Goal: Information Seeking & Learning: Check status

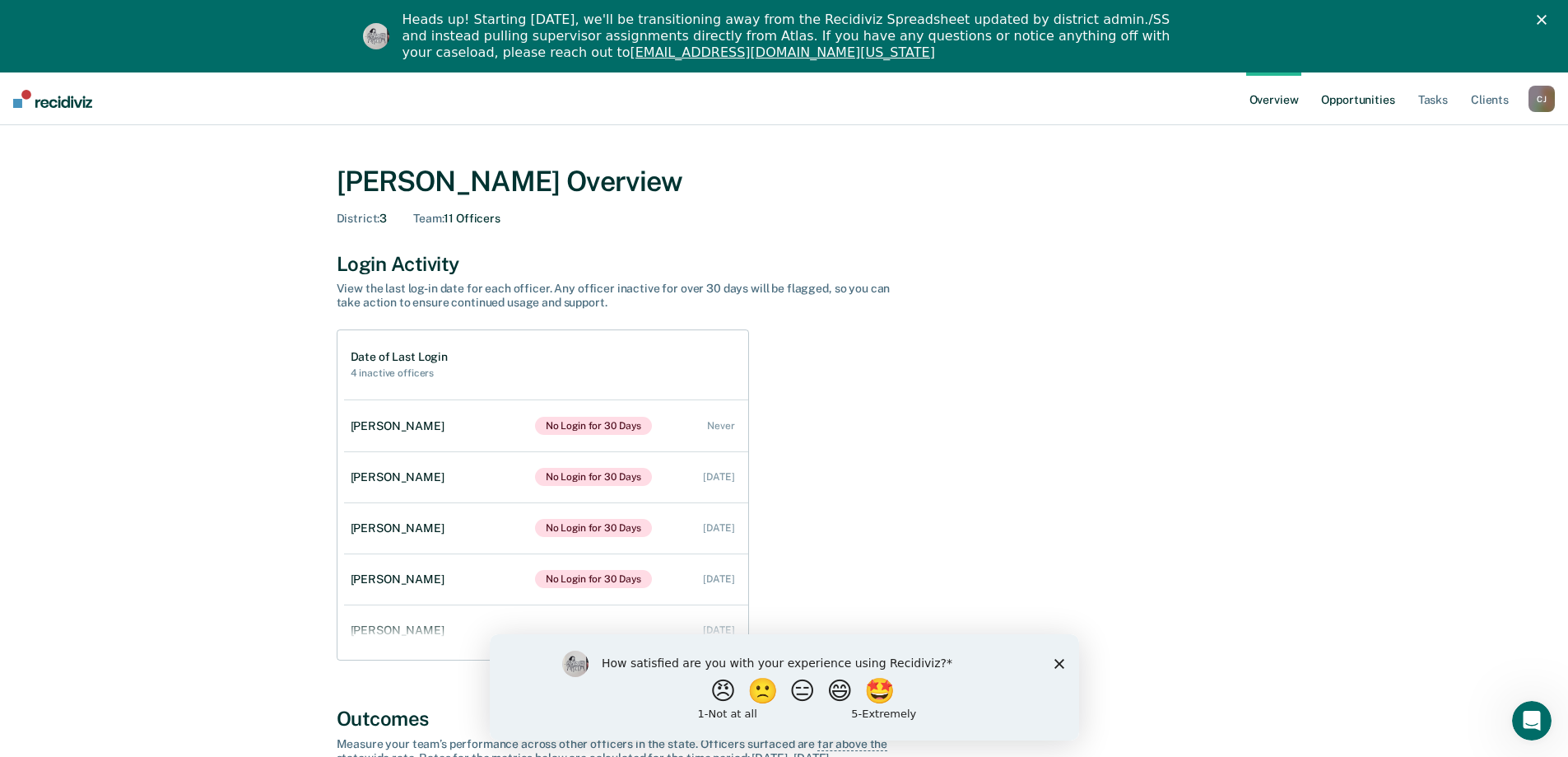
click at [1373, 100] on link "Opportunities" at bounding box center [1357, 98] width 80 height 53
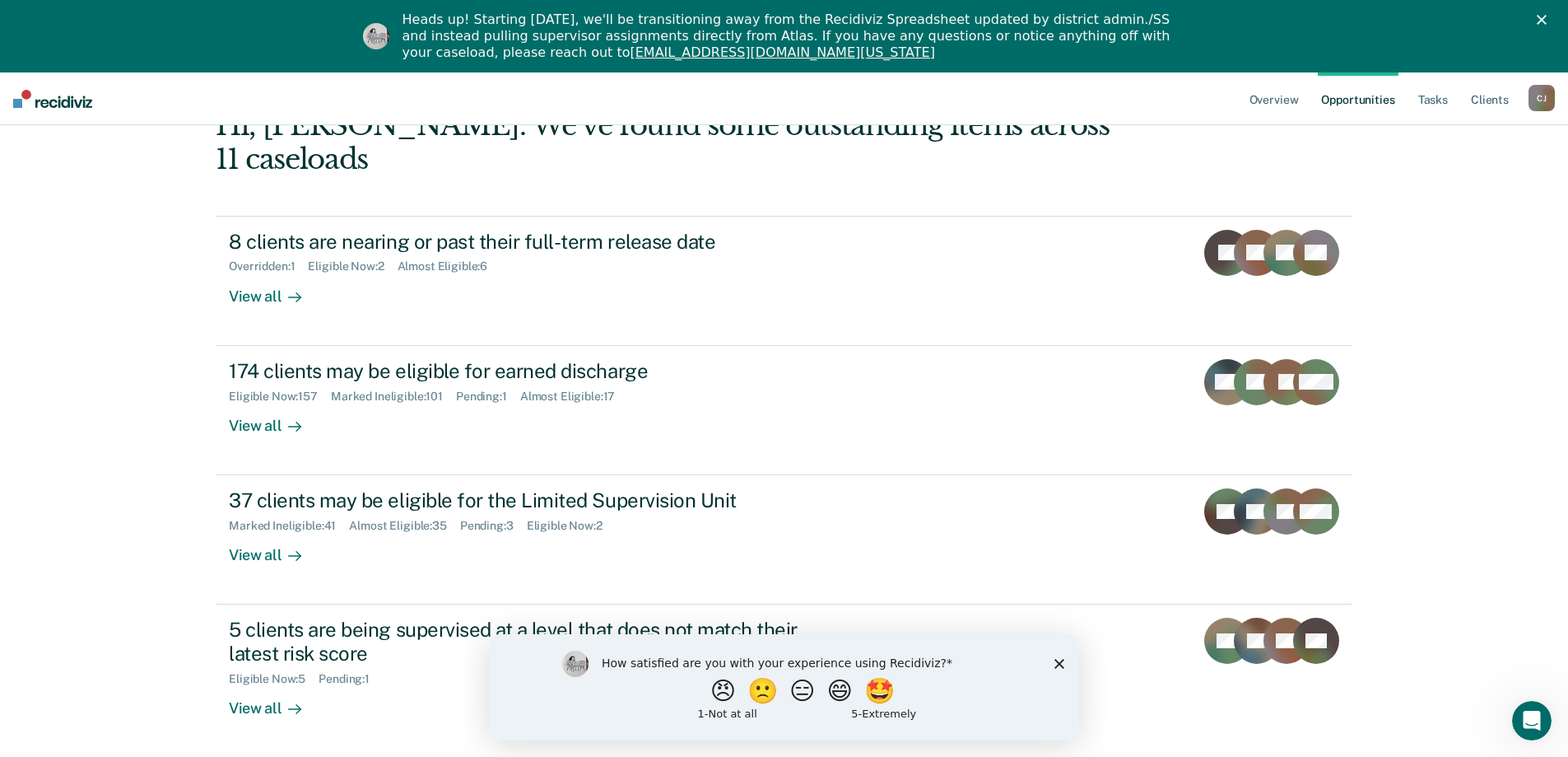
scroll to position [132, 0]
click at [1544, 94] on div "[PERSON_NAME]" at bounding box center [1541, 97] width 26 height 26
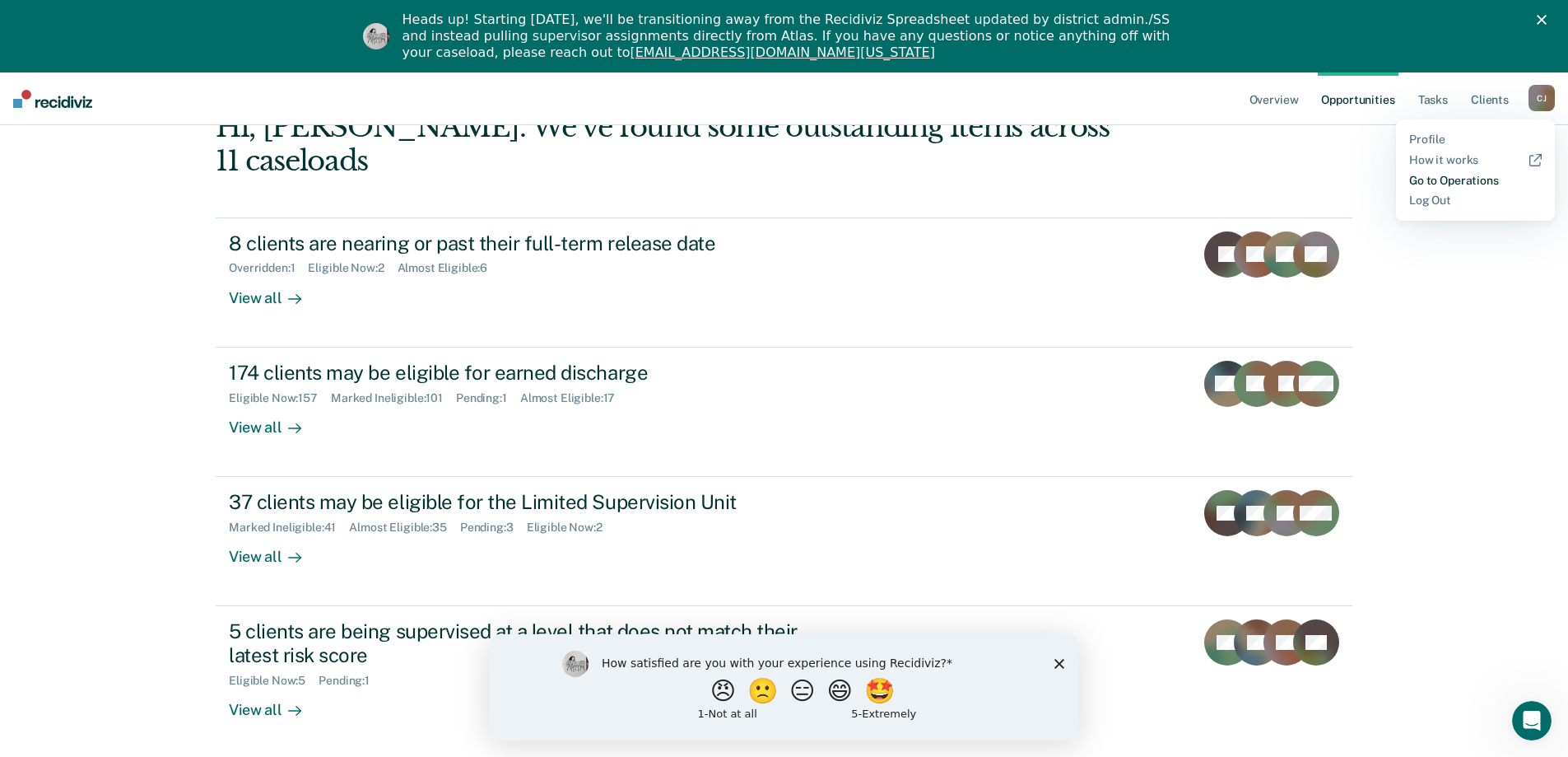
click at [1474, 180] on link "Go to Operations" at bounding box center [1475, 180] width 132 height 14
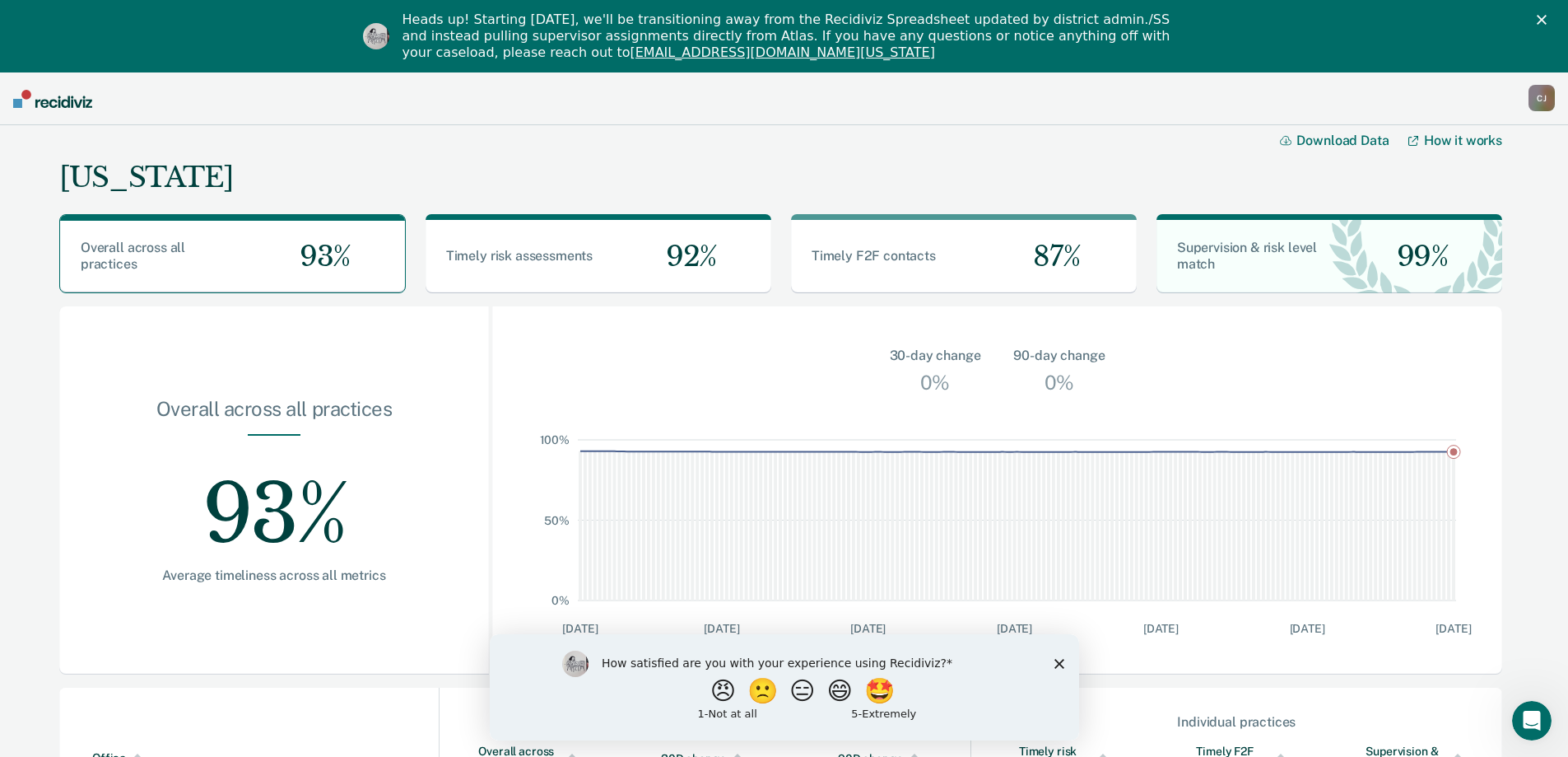
click at [1060, 657] on div "How satisfied are you with your experience using Recidiviz? 😠 🙁 😑 😄 🤩 1 - Not a…" at bounding box center [783, 687] width 589 height 106
drag, startPoint x: 1058, startPoint y: 663, endPoint x: 1552, endPoint y: 1293, distance: 800.6
click at [1058, 663] on polygon "Close survey" at bounding box center [1058, 662] width 10 height 10
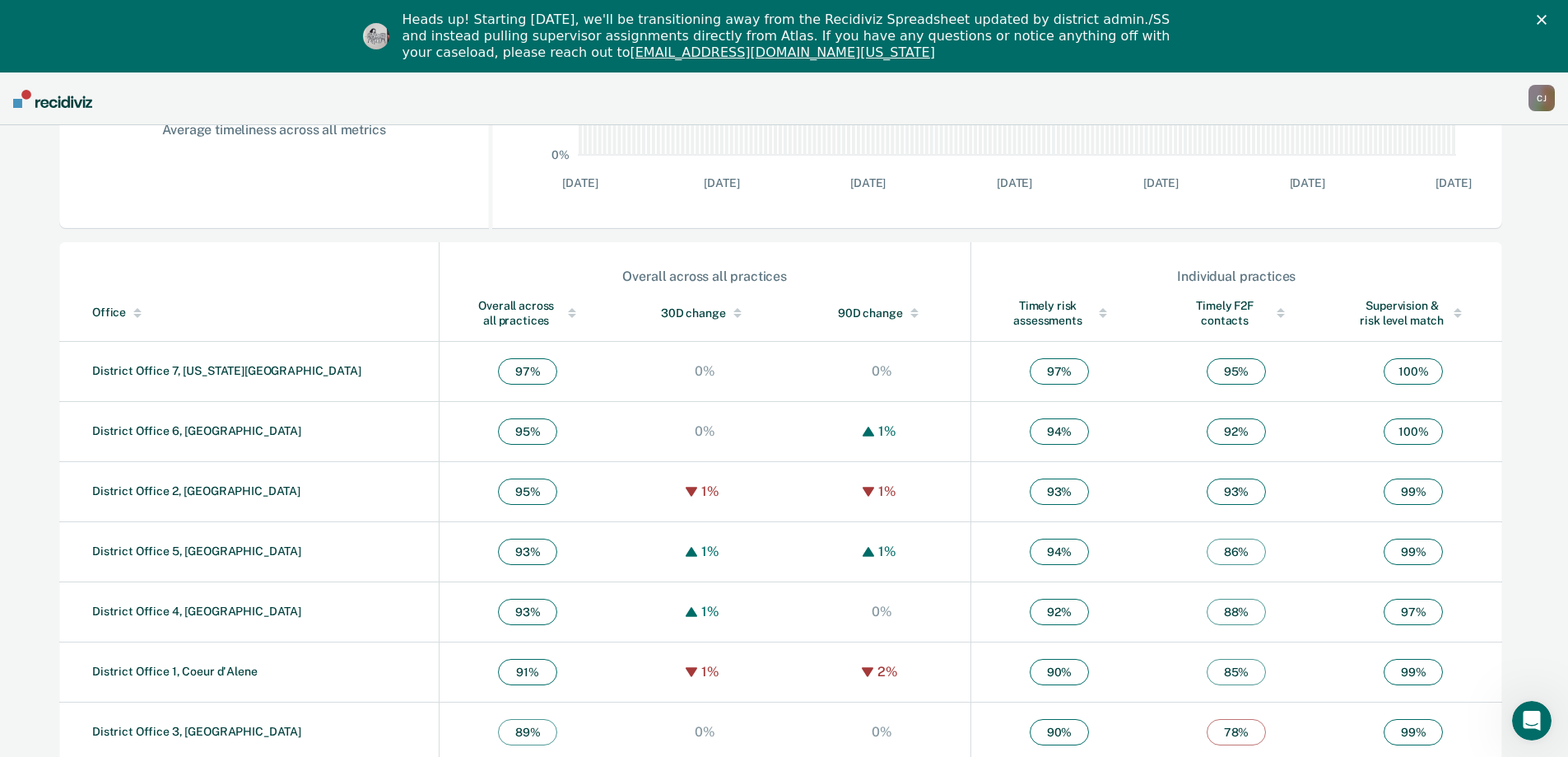
scroll to position [464, 0]
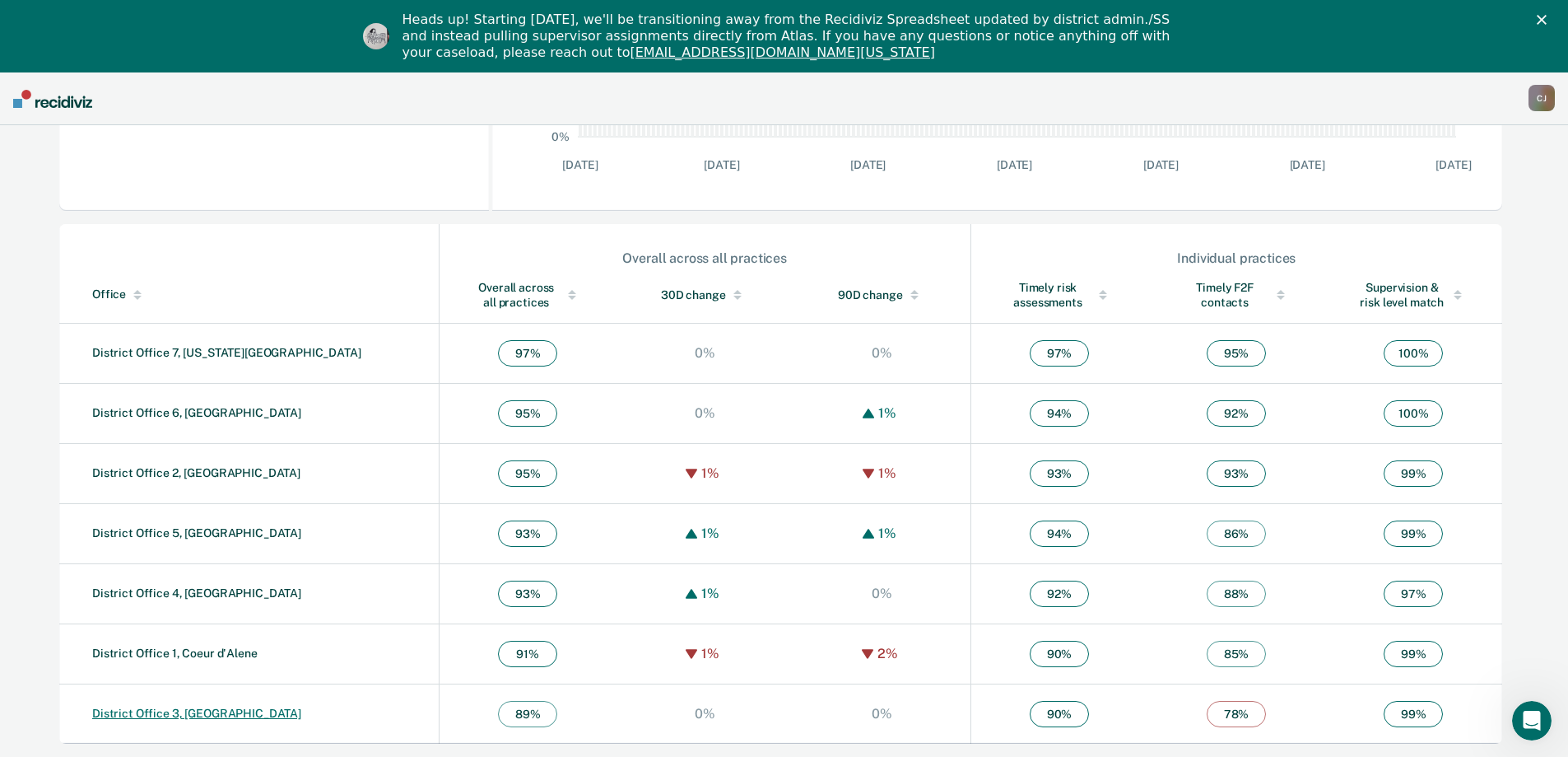
click at [181, 712] on link "District Office 3, [GEOGRAPHIC_DATA]" at bounding box center [197, 714] width 209 height 14
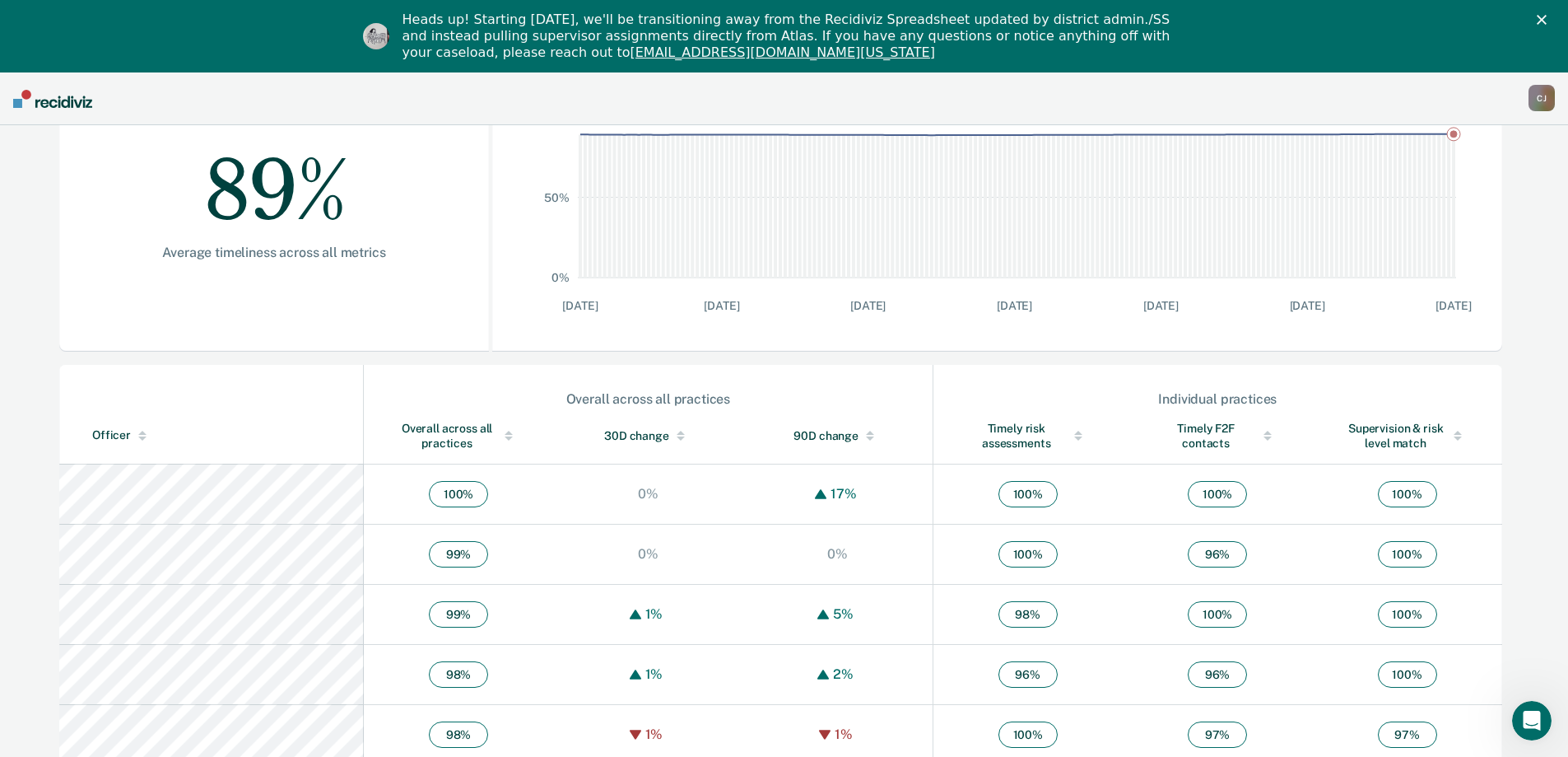
scroll to position [330, 0]
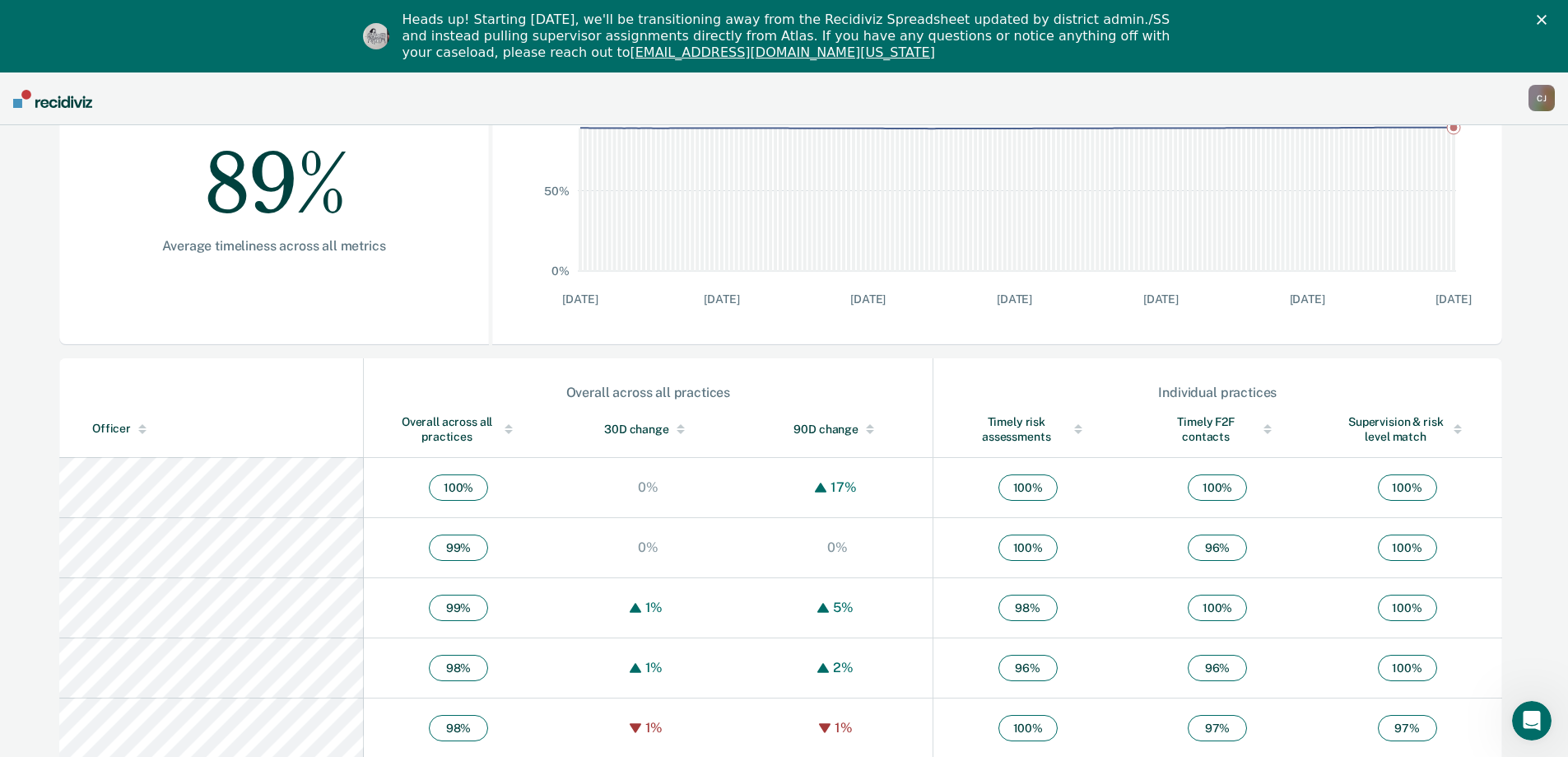
click at [141, 427] on div at bounding box center [142, 426] width 9 height 4
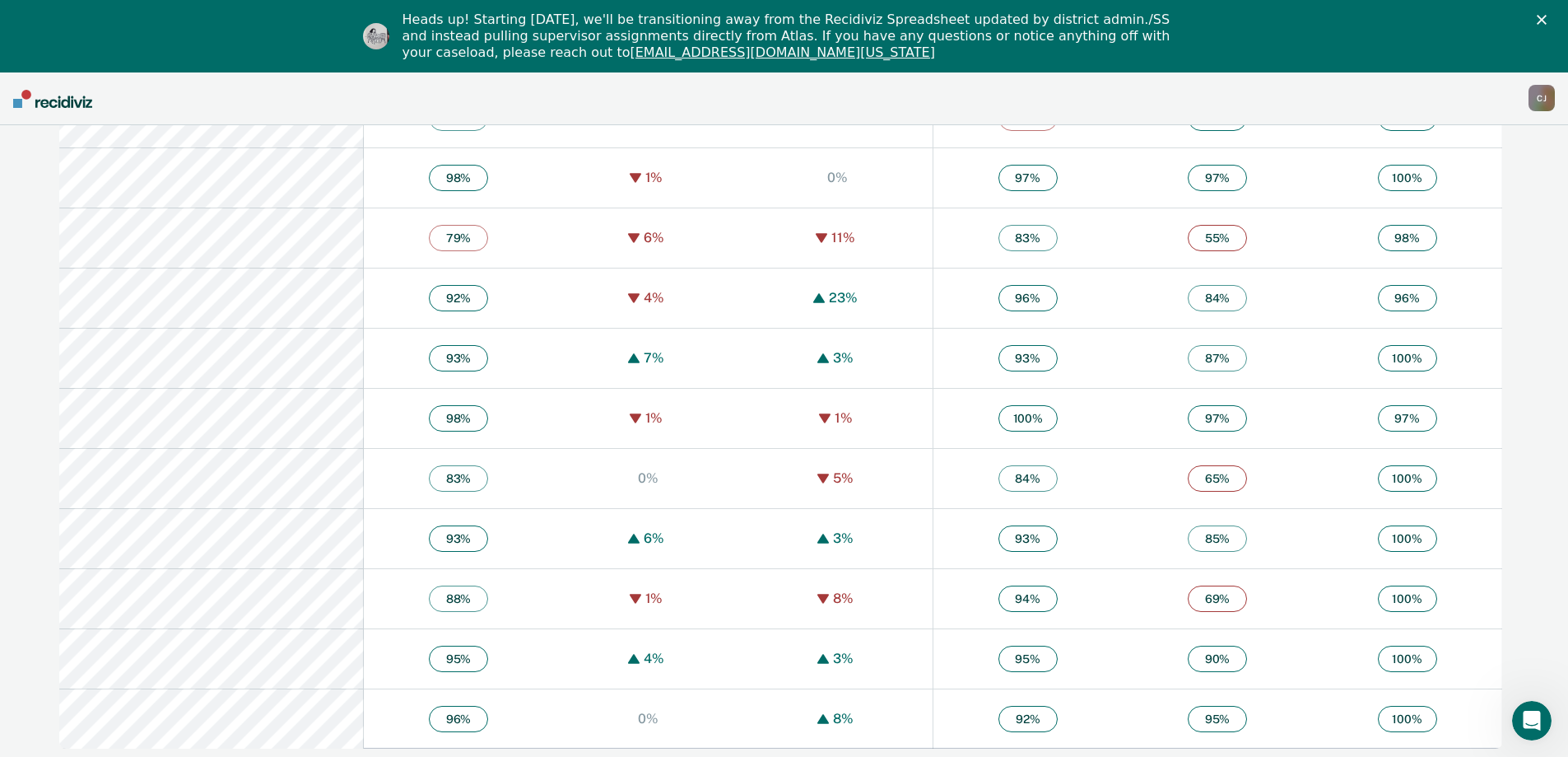
scroll to position [2988, 0]
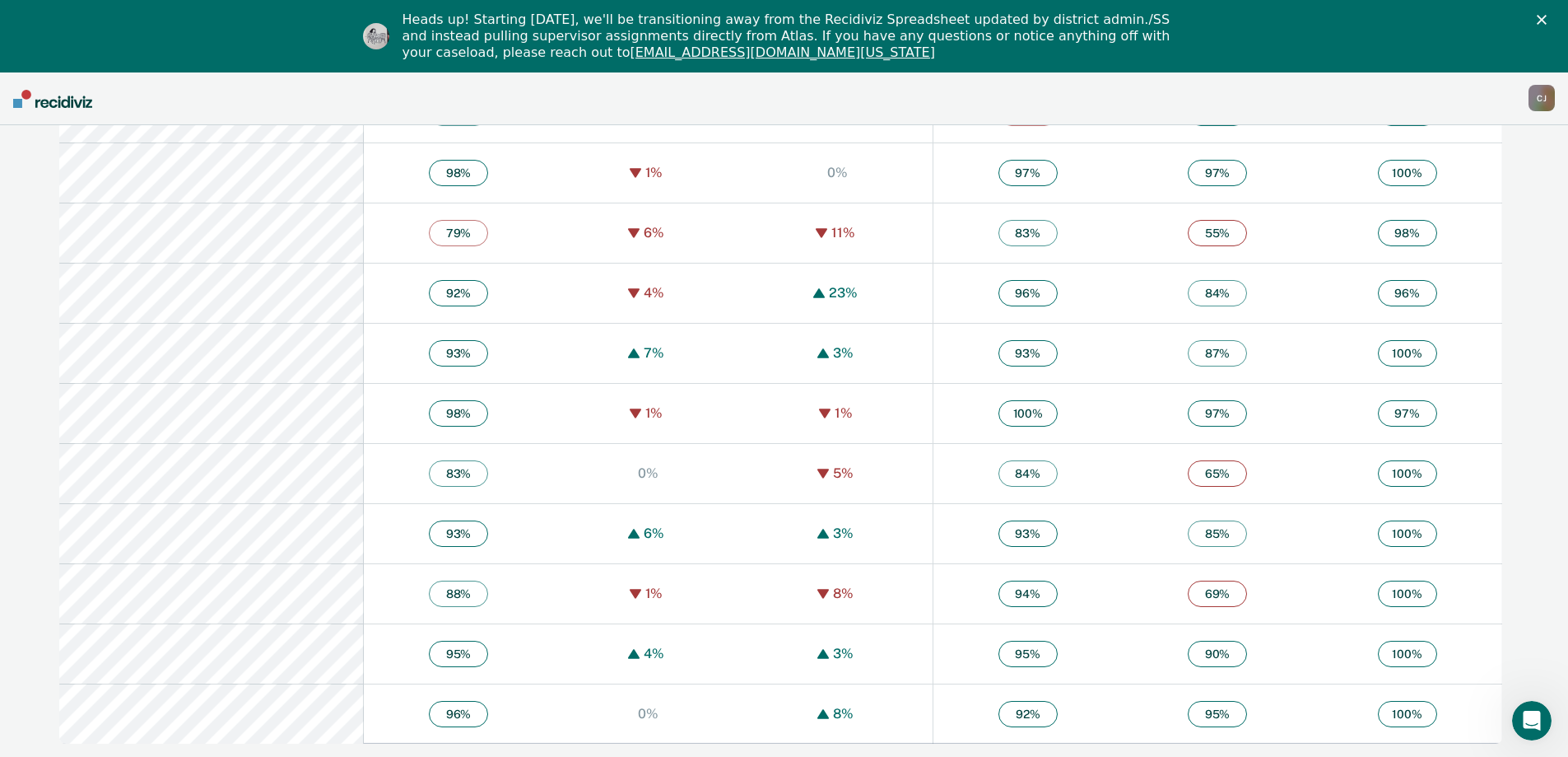
click at [1216, 598] on span "69 %" at bounding box center [1216, 593] width 59 height 26
click at [1193, 595] on span "69 %" at bounding box center [1216, 593] width 59 height 26
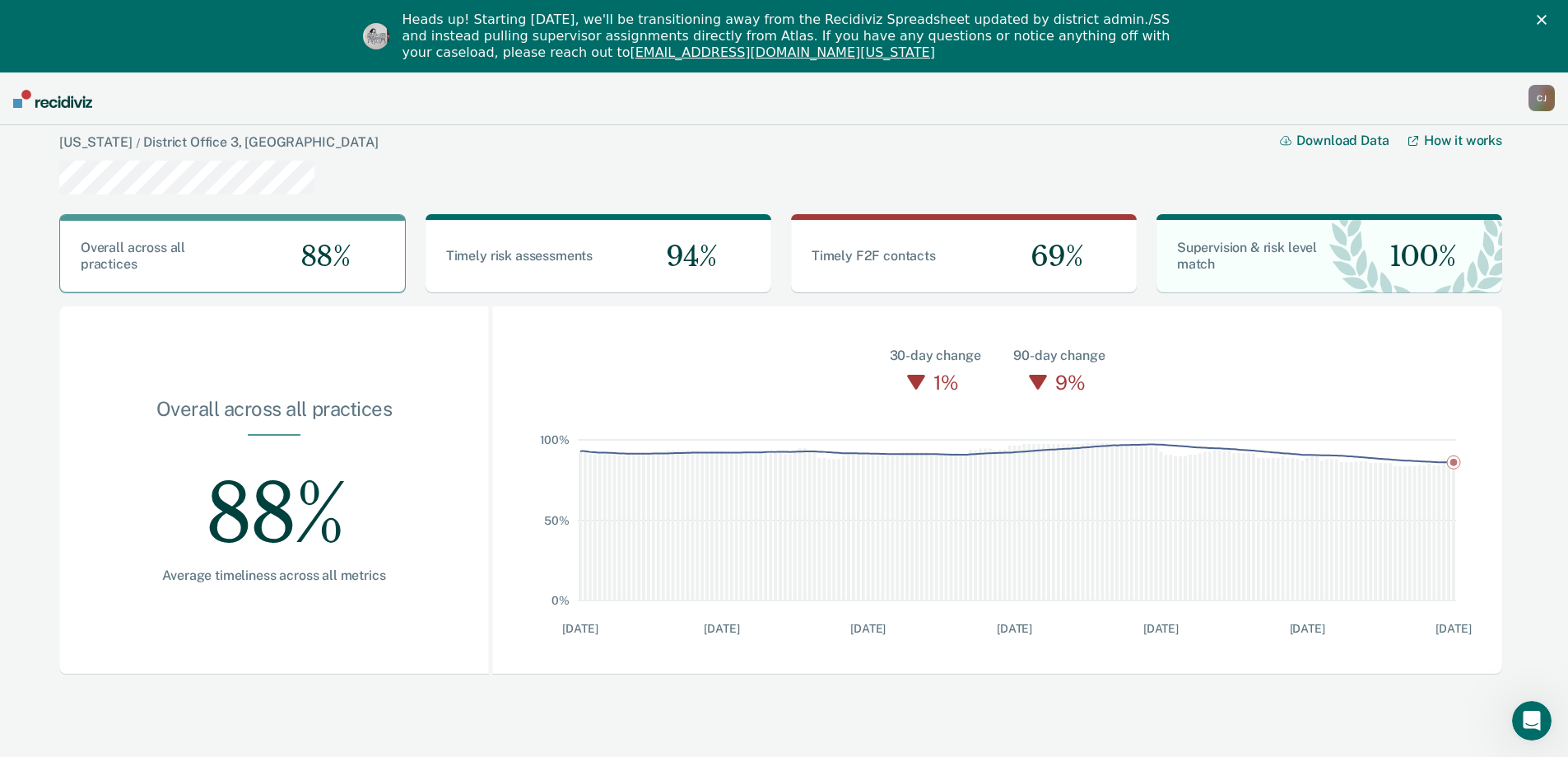
scroll to position [72, 0]
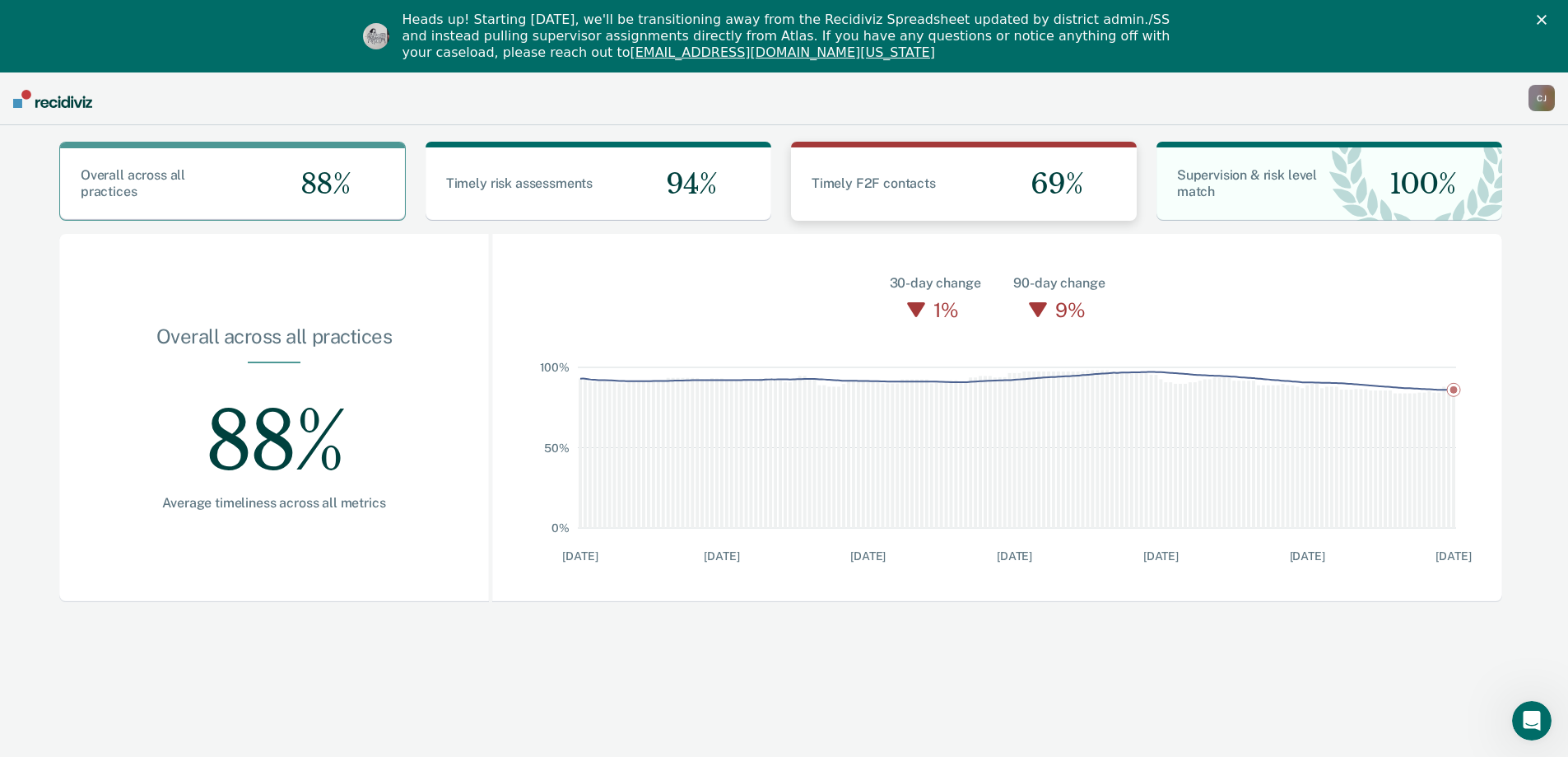
click at [981, 173] on div "69%" at bounding box center [1050, 184] width 173 height 73
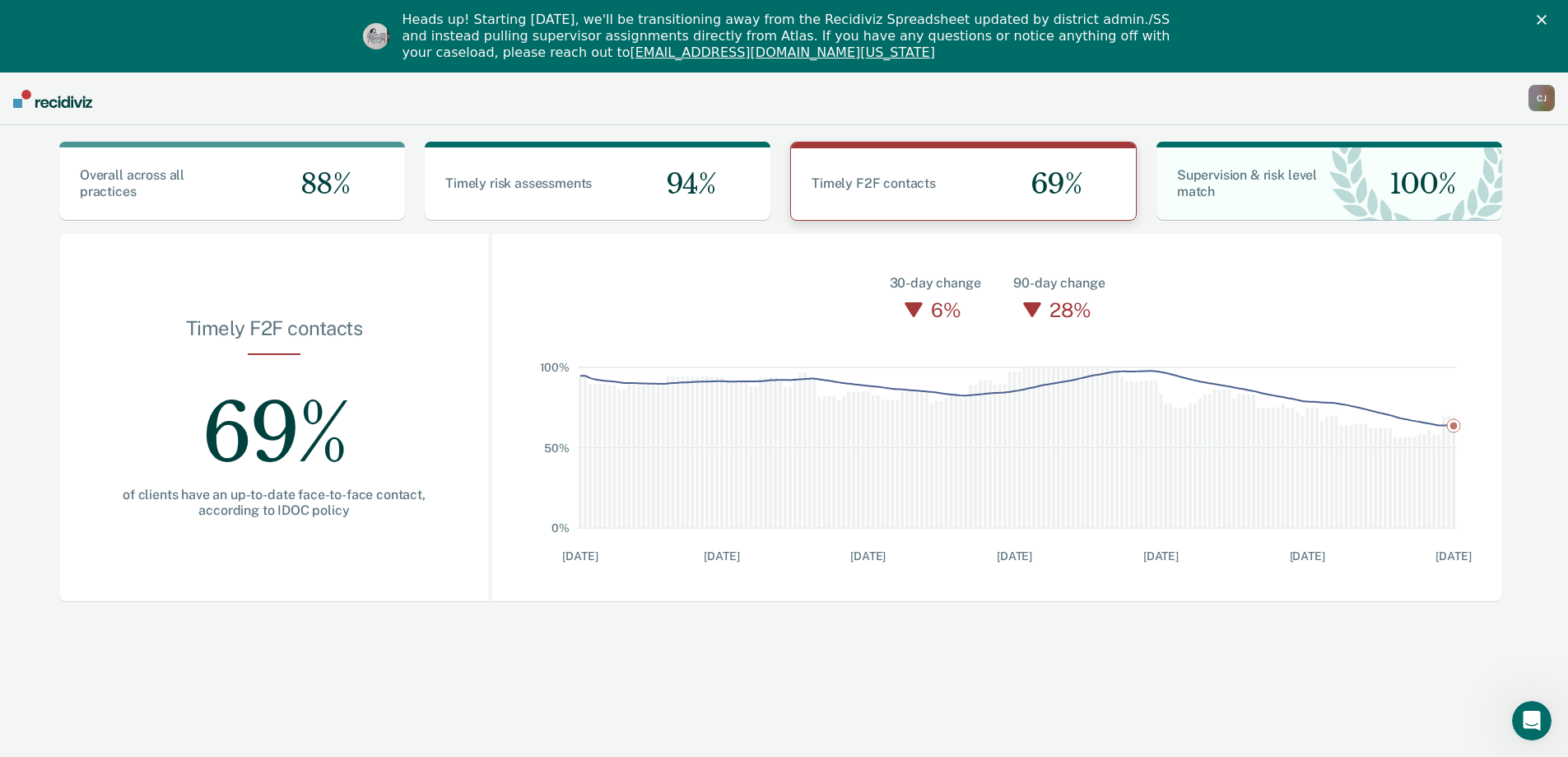
click at [981, 173] on div "69%" at bounding box center [1050, 184] width 172 height 71
click at [1049, 183] on span "69%" at bounding box center [1049, 183] width 65 height 34
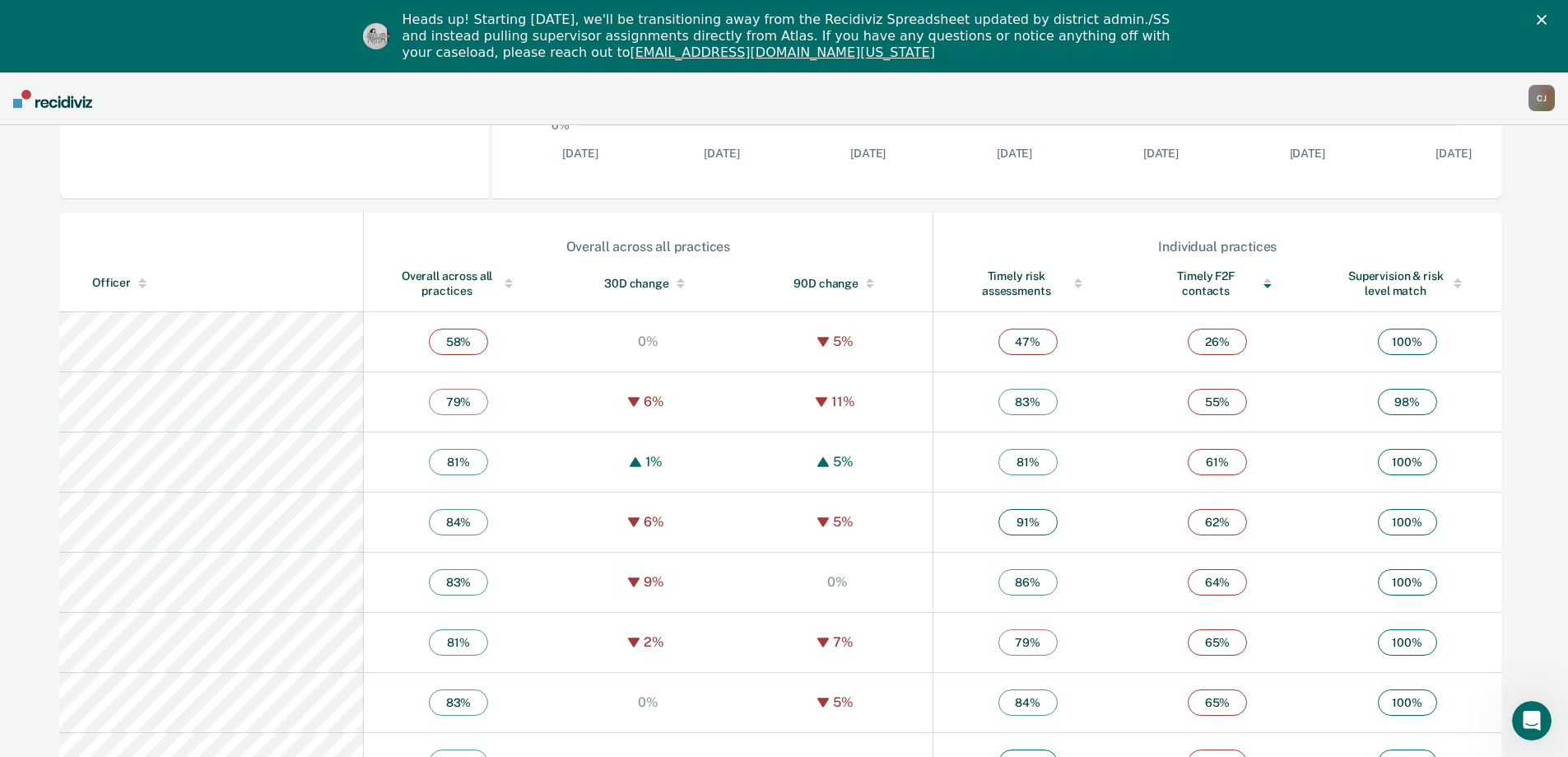
scroll to position [436, 0]
